Goal: Ask a question

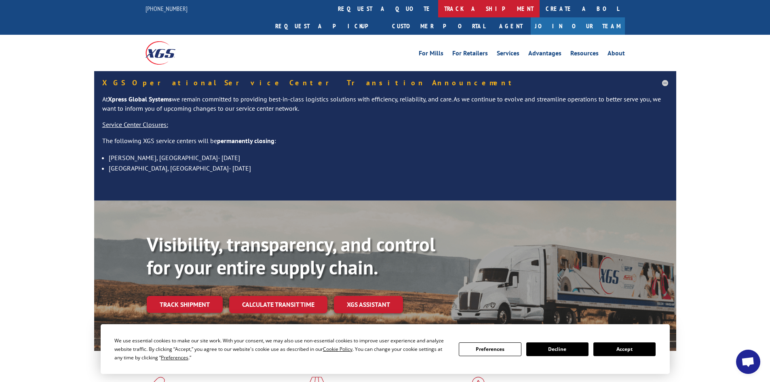
click at [438, 6] on link "track a shipment" at bounding box center [489, 8] width 102 height 17
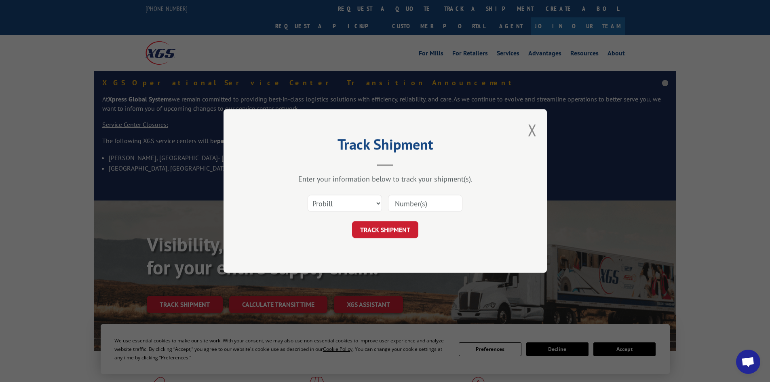
click at [409, 195] on div at bounding box center [425, 203] width 74 height 19
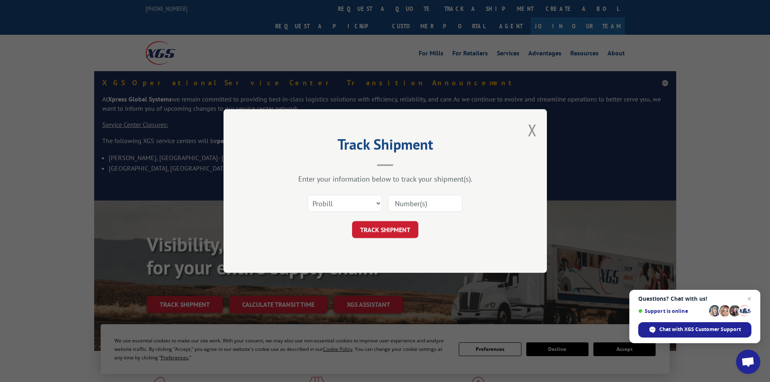
paste input "041334231"
type input "041334231"
click at [385, 226] on button "TRACK SHIPMENT" at bounding box center [385, 229] width 66 height 17
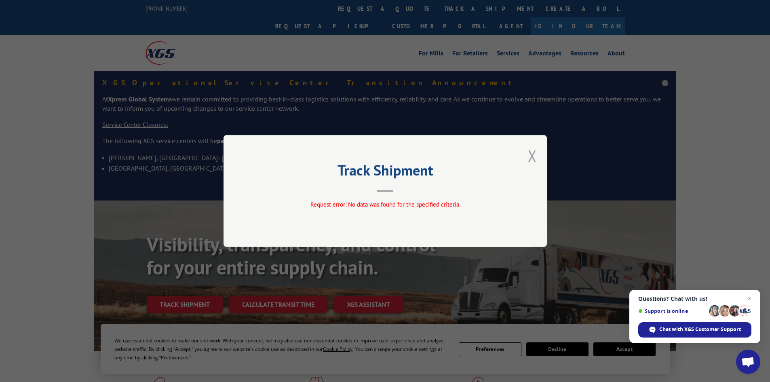
click at [534, 152] on button "Close modal" at bounding box center [532, 155] width 9 height 21
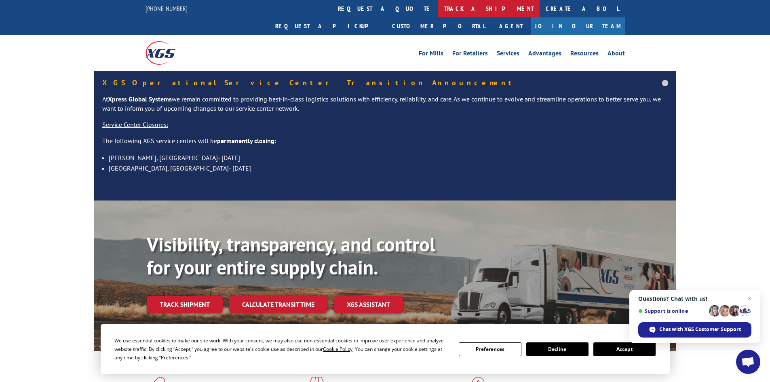
click at [438, 9] on link "track a shipment" at bounding box center [489, 8] width 102 height 17
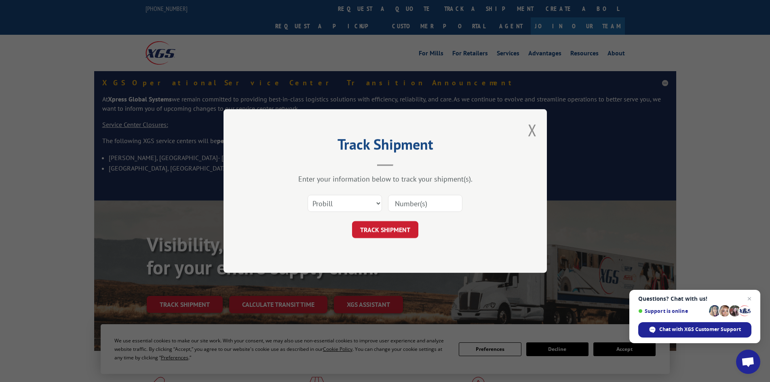
click at [398, 200] on input at bounding box center [425, 203] width 74 height 17
paste input "17450063"
type input "17450063"
click at [389, 228] on button "TRACK SHIPMENT" at bounding box center [385, 229] width 66 height 17
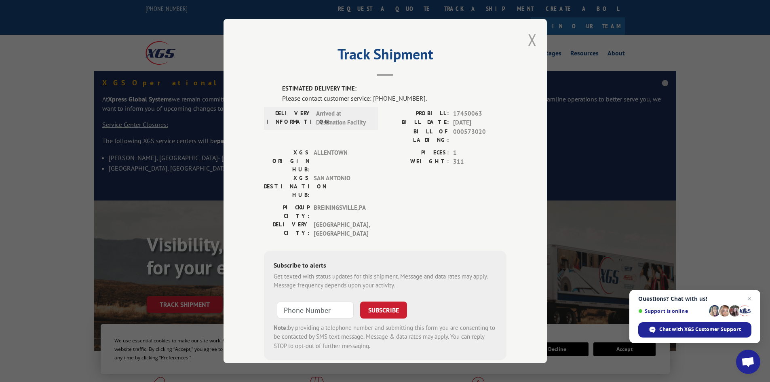
click at [531, 36] on button "Close modal" at bounding box center [532, 39] width 9 height 21
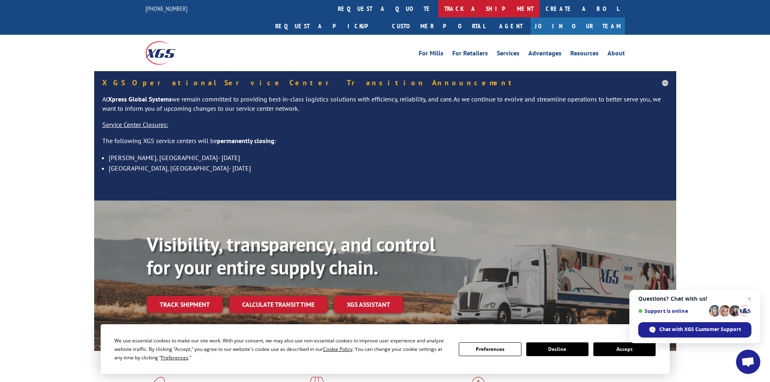
click at [438, 4] on link "track a shipment" at bounding box center [489, 8] width 102 height 17
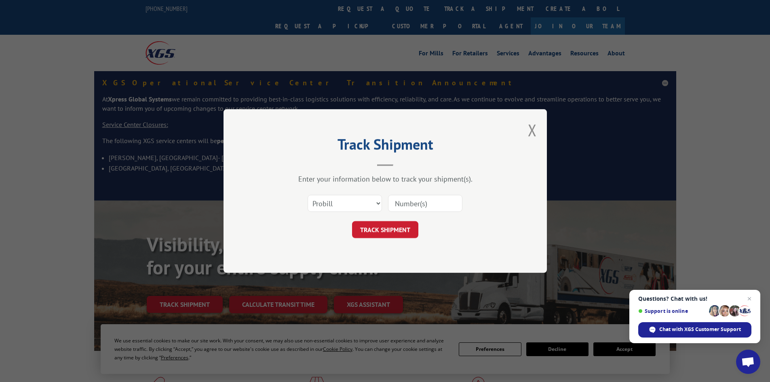
click at [417, 204] on input at bounding box center [425, 203] width 74 height 17
paste input "17450063"
type input "17450063"
click at [389, 237] on button "TRACK SHIPMENT" at bounding box center [385, 229] width 66 height 17
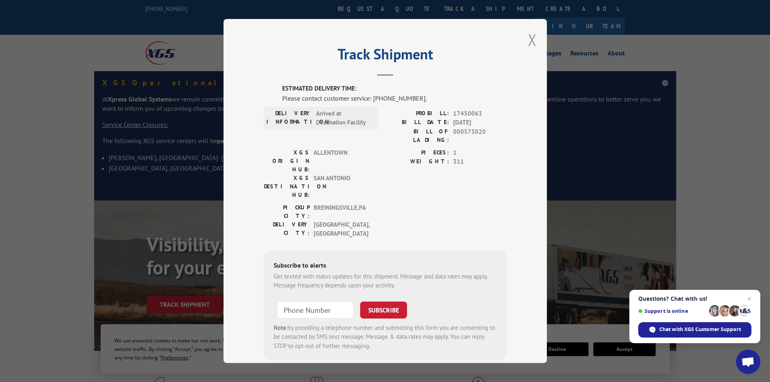
click at [532, 36] on button "Close modal" at bounding box center [532, 39] width 9 height 21
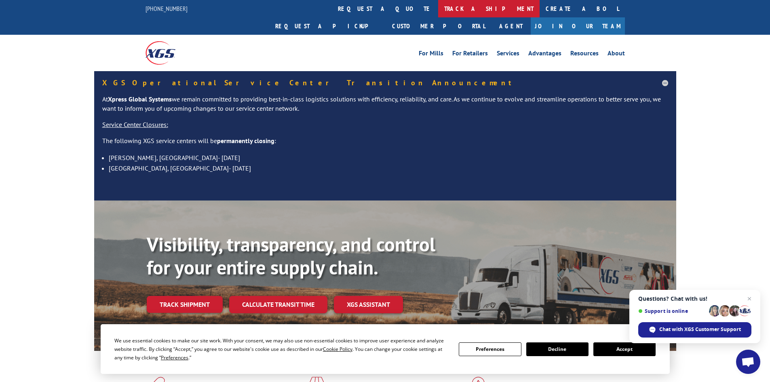
click at [438, 6] on link "track a shipment" at bounding box center [489, 8] width 102 height 17
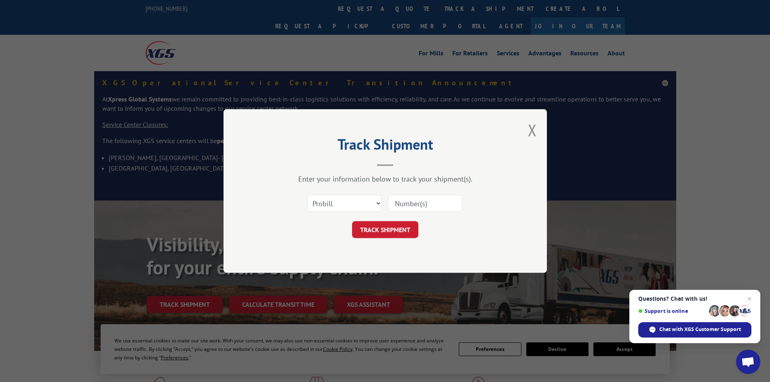
click at [408, 199] on input at bounding box center [425, 203] width 74 height 17
paste input "17342254"
type input "17342254"
click at [392, 219] on form "Select category... Probill BOL PO 17342254 TRACK SHIPMENT" at bounding box center [385, 214] width 243 height 48
click at [400, 227] on button "TRACK SHIPMENT" at bounding box center [385, 229] width 66 height 17
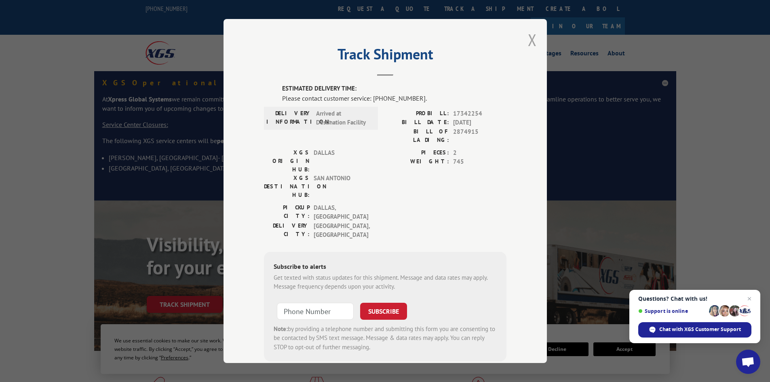
drag, startPoint x: 530, startPoint y: 40, endPoint x: 514, endPoint y: 45, distance: 16.5
click at [531, 40] on button "Close modal" at bounding box center [532, 39] width 9 height 21
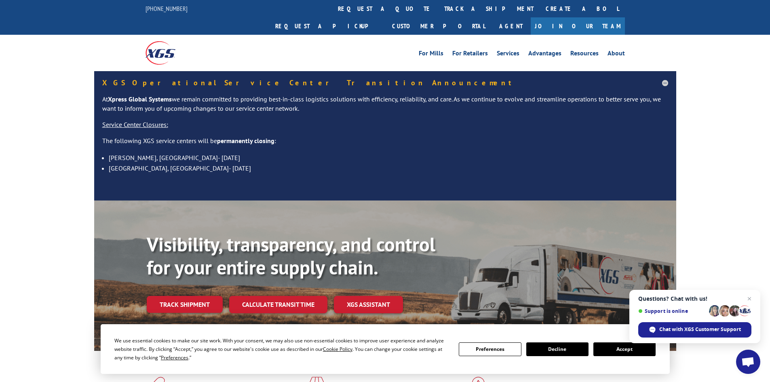
click at [438, 7] on link "track a shipment" at bounding box center [489, 8] width 102 height 17
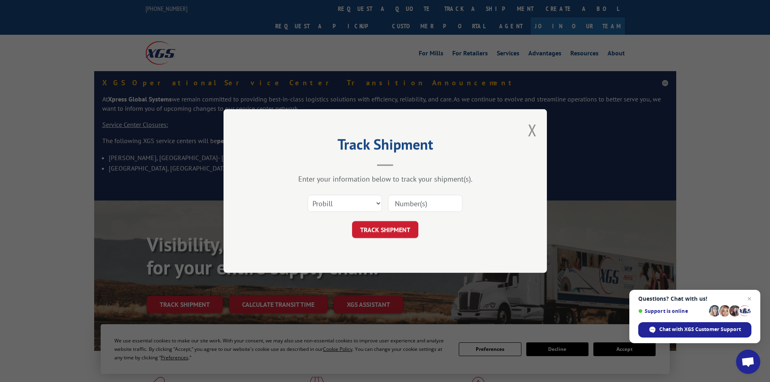
drag, startPoint x: 404, startPoint y: 195, endPoint x: 408, endPoint y: 202, distance: 8.7
click at [406, 198] on div at bounding box center [425, 203] width 74 height 19
click at [396, 203] on input at bounding box center [425, 203] width 74 height 17
paste input "17342254"
type input "17342254"
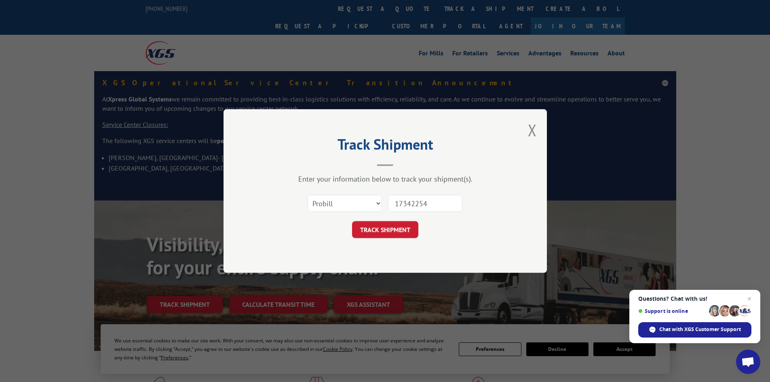
click at [396, 224] on button "TRACK SHIPMENT" at bounding box center [385, 229] width 66 height 17
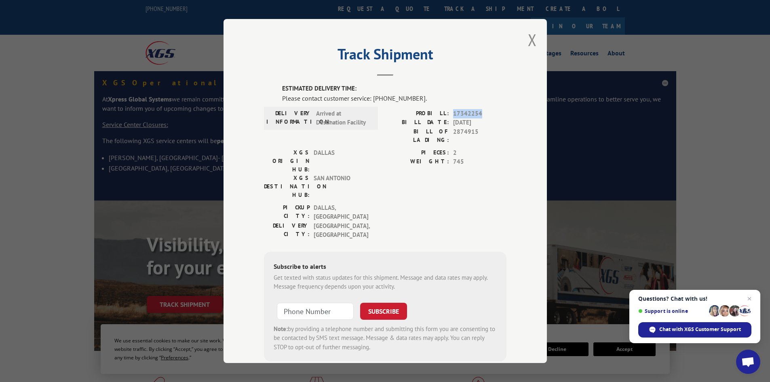
drag, startPoint x: 451, startPoint y: 113, endPoint x: 482, endPoint y: 110, distance: 31.7
click at [482, 110] on span "17342254" at bounding box center [479, 113] width 53 height 9
copy span "17342254"
click at [681, 328] on span "Chat with XGS Customer Support" at bounding box center [701, 329] width 82 height 7
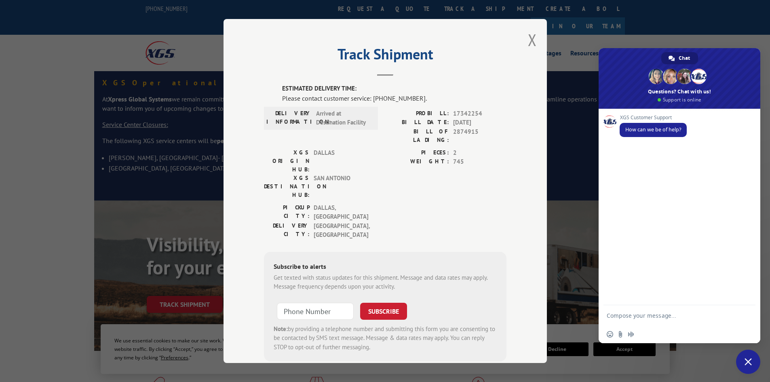
click at [650, 314] on textarea "Compose your message..." at bounding box center [671, 315] width 129 height 20
type textarea "Can I get an updated ETA for this PROBILL #?"
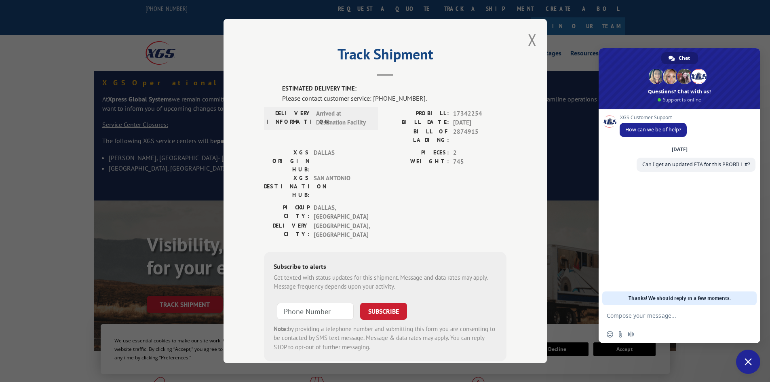
paste textarea "17342254"
type textarea "17342254"
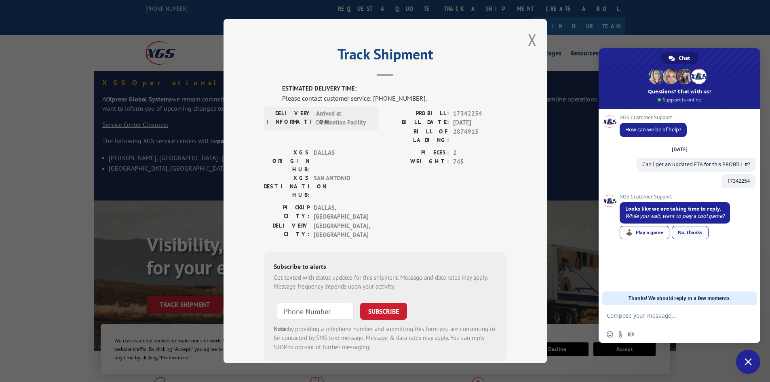
click at [693, 233] on link "No, thanks" at bounding box center [690, 232] width 37 height 13
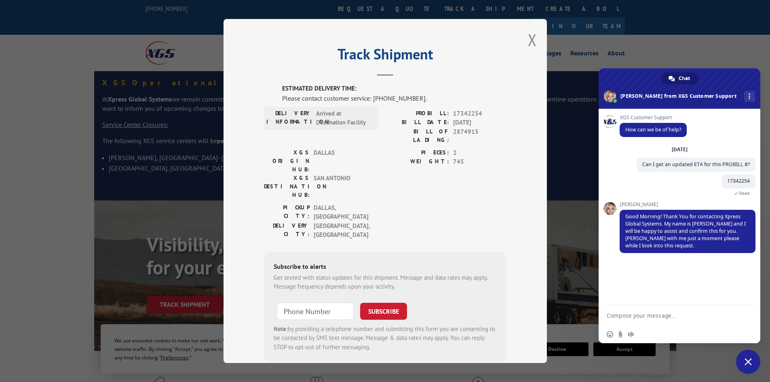
click at [635, 313] on textarea "Compose your message..." at bounding box center [671, 315] width 129 height 20
type textarea "k"
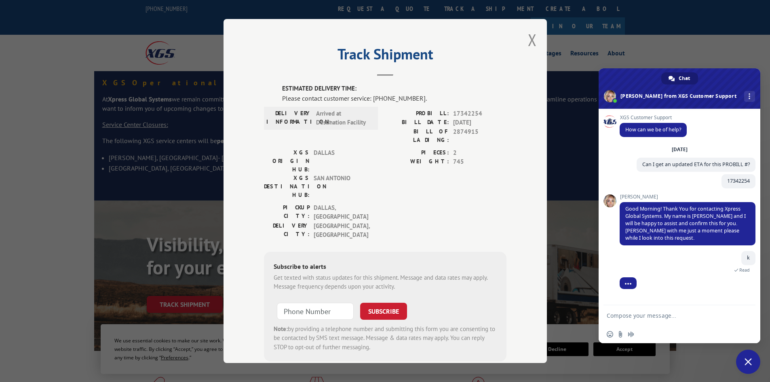
scroll to position [12, 0]
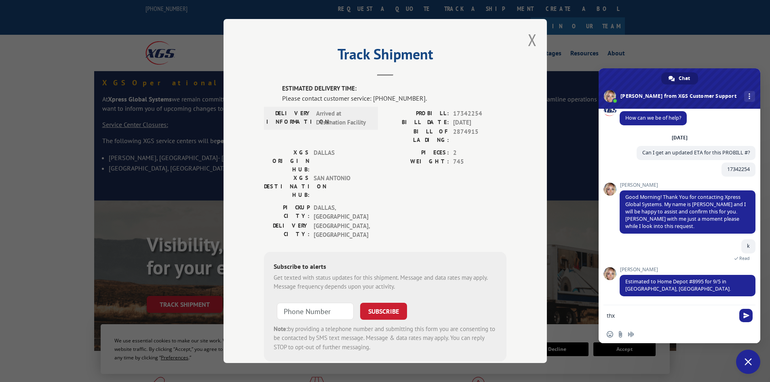
type textarea "thx!"
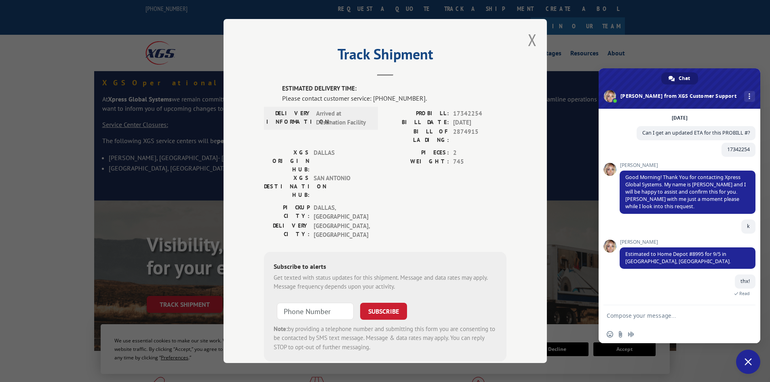
scroll to position [32, 0]
